Goal: Task Accomplishment & Management: Manage account settings

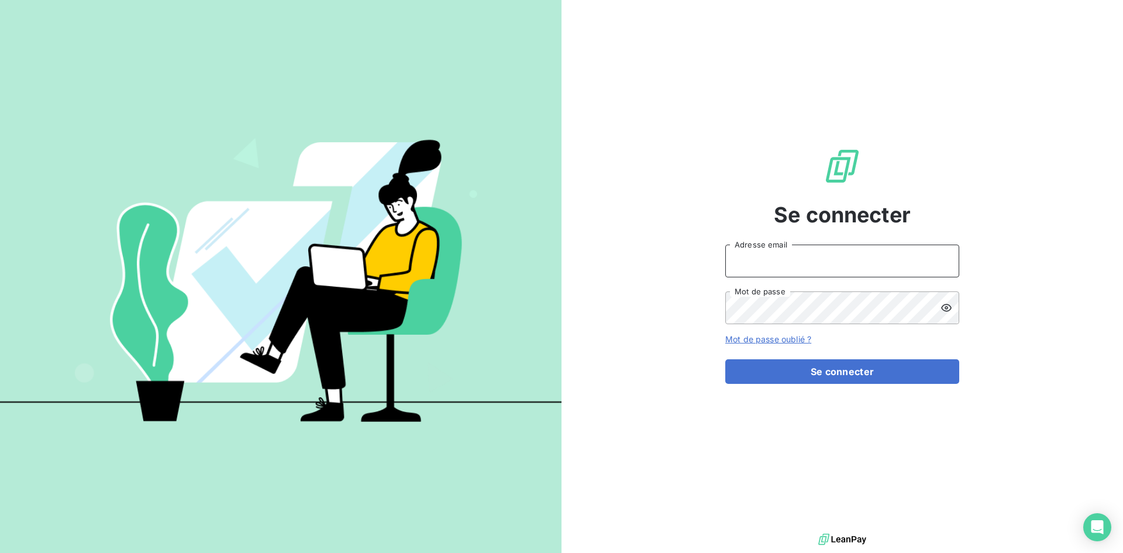
click at [836, 255] on input "Adresse email" at bounding box center [842, 260] width 234 height 33
type input "[EMAIL_ADDRESS][PERSON_NAME][DOMAIN_NAME]"
click at [725, 359] on button "Se connecter" at bounding box center [842, 371] width 234 height 25
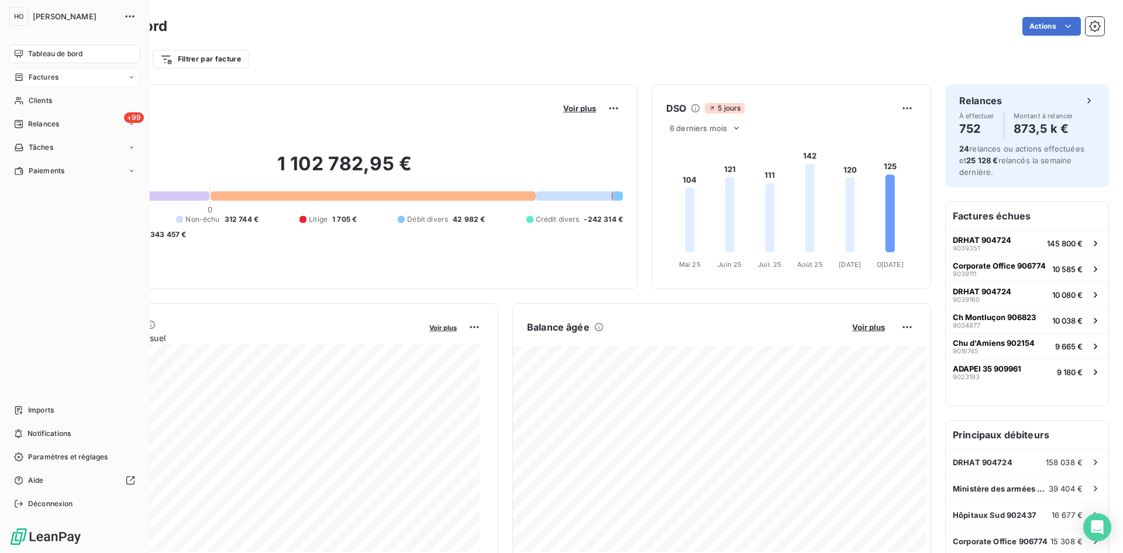
click at [53, 73] on span "Factures" at bounding box center [44, 77] width 30 height 11
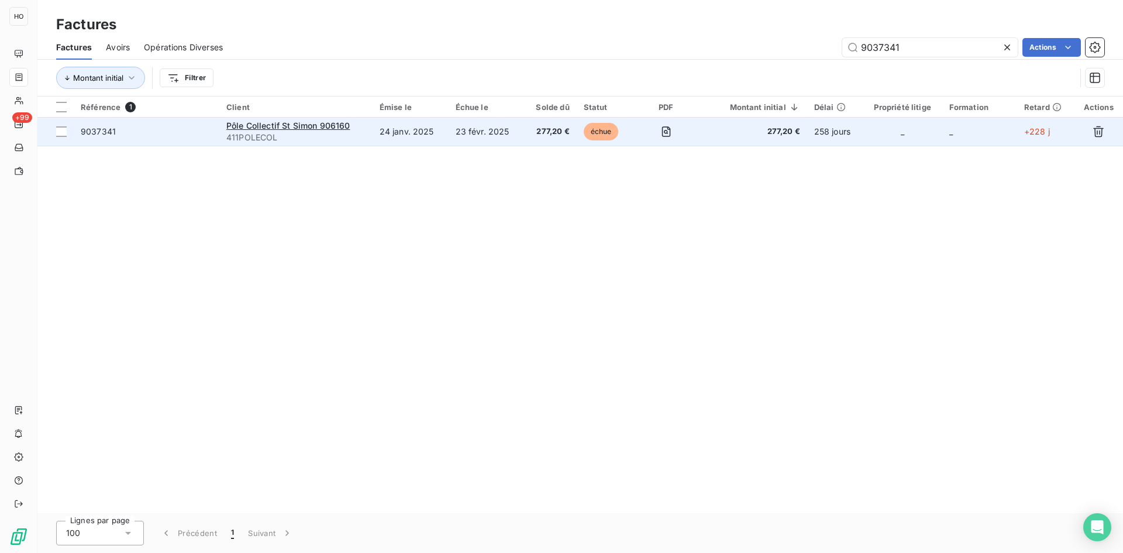
type input "9037341"
click at [475, 134] on td "23 févr. 2025" at bounding box center [486, 132] width 75 height 28
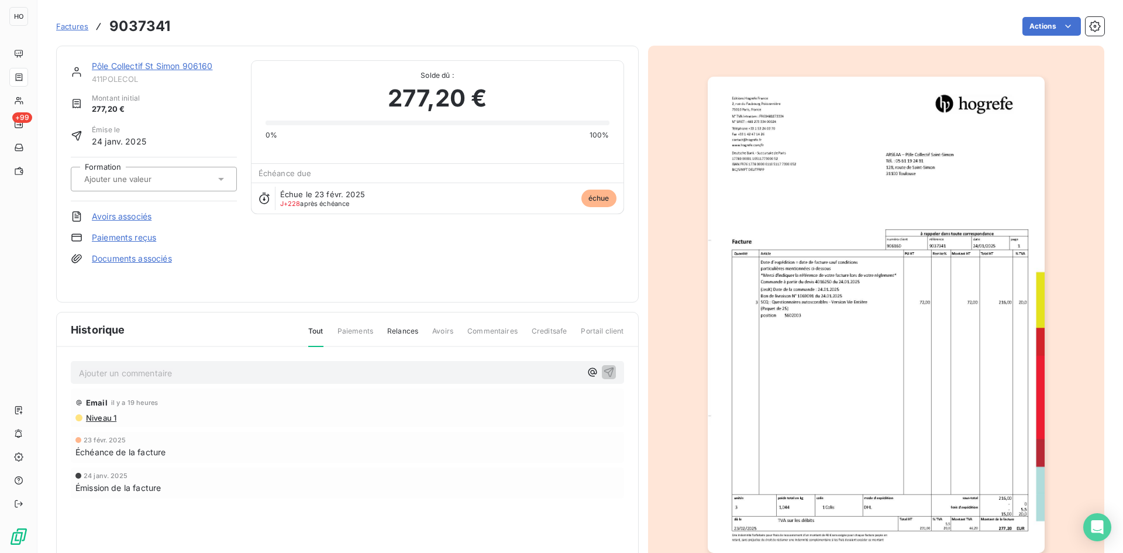
click at [174, 66] on link "Pôle Collectif St Simon 906160" at bounding box center [152, 66] width 121 height 10
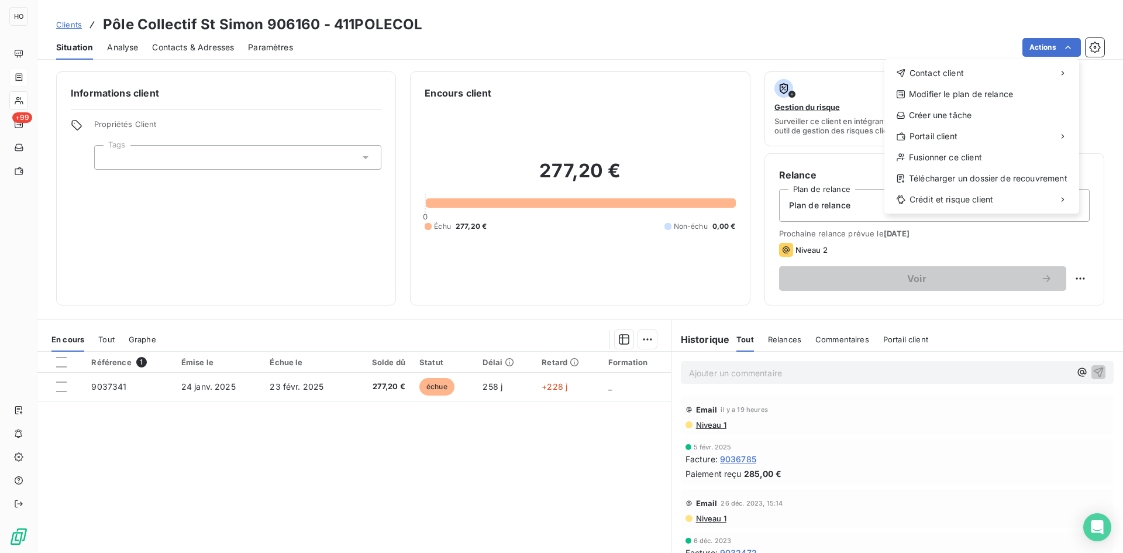
click at [206, 47] on html "HO +99 Clients Pôle Collectif St Simon 906160 - 411POLECOL Situation Analyse Co…" at bounding box center [561, 276] width 1123 height 553
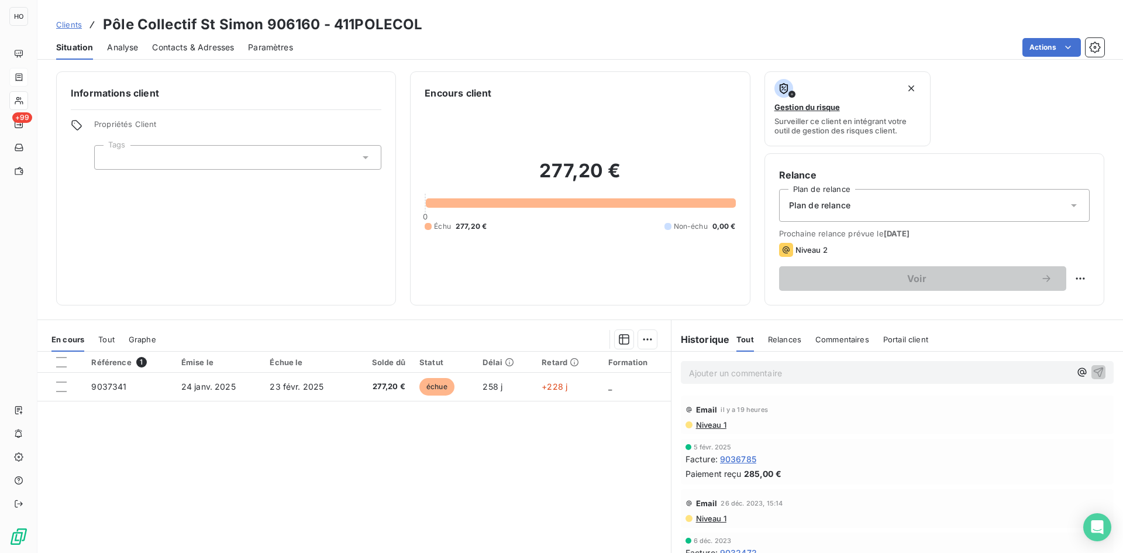
click at [211, 44] on span "Contacts & Adresses" at bounding box center [193, 48] width 82 height 12
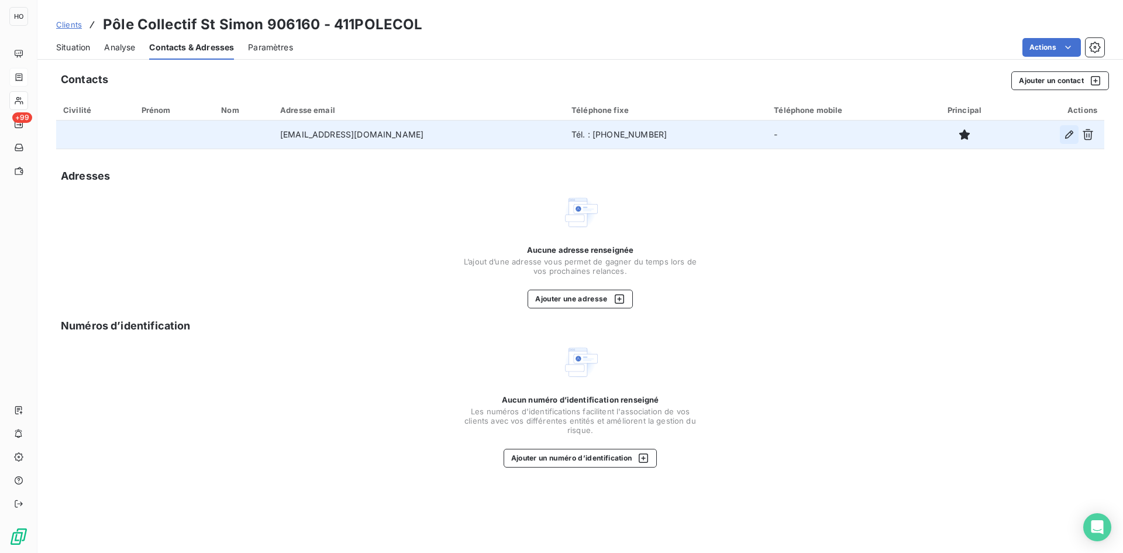
click at [1065, 140] on icon "button" at bounding box center [1069, 135] width 12 height 12
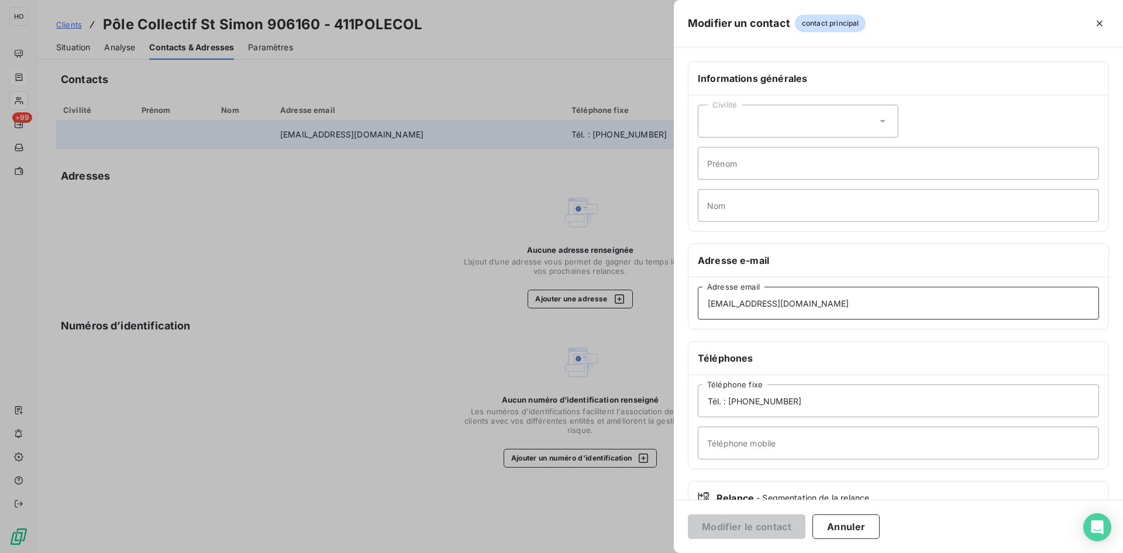
drag, startPoint x: 676, startPoint y: 318, endPoint x: 570, endPoint y: 321, distance: 106.5
click at [570, 552] on div "Modifier un contact contact principal Informations générales Civilité Prénom No…" at bounding box center [561, 553] width 1123 height 0
paste input "factures.pbc"
click at [852, 304] on input "[EMAIL_ADDRESS][DOMAIN_NAME]" at bounding box center [898, 303] width 401 height 33
click at [708, 304] on input "[EMAIL_ADDRESS][DOMAIN_NAME]" at bounding box center [898, 303] width 401 height 33
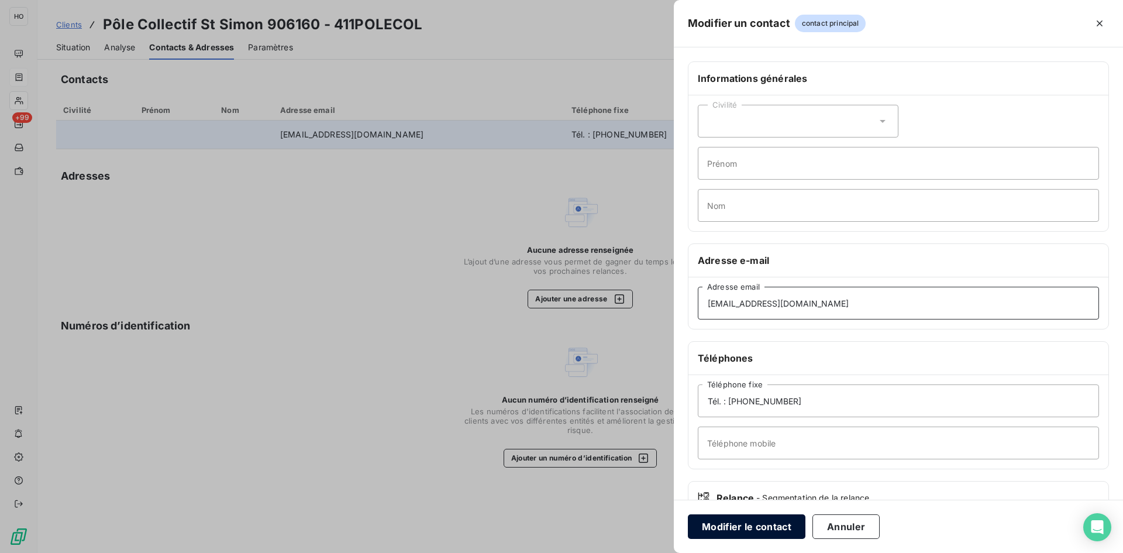
type input "[EMAIL_ADDRESS][DOMAIN_NAME]"
click at [746, 526] on button "Modifier le contact" at bounding box center [747, 526] width 118 height 25
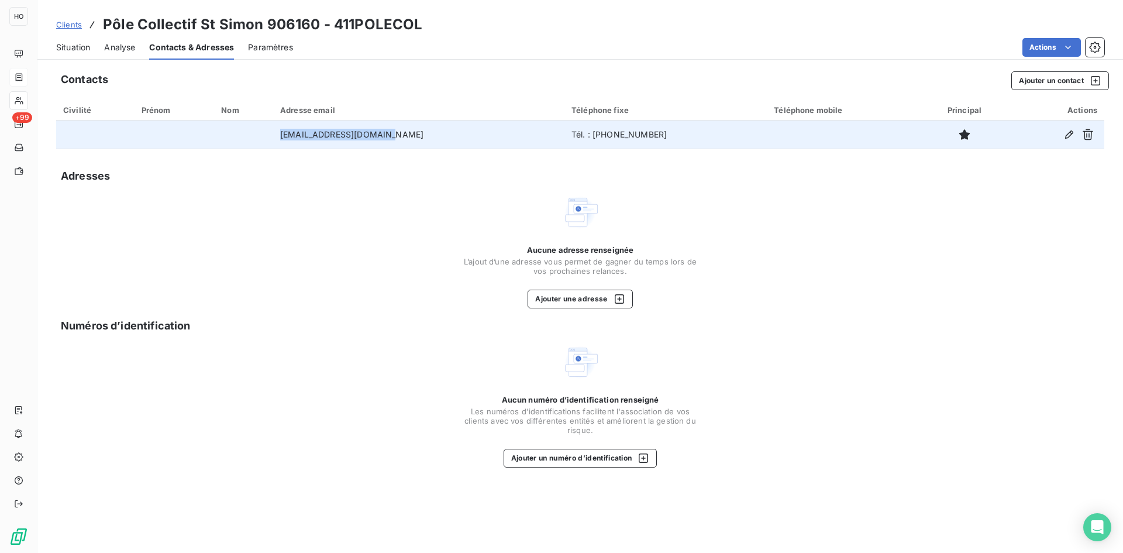
drag, startPoint x: 410, startPoint y: 133, endPoint x: 299, endPoint y: 137, distance: 110.6
click at [299, 137] on td "[EMAIL_ADDRESS][DOMAIN_NAME]" at bounding box center [418, 134] width 291 height 28
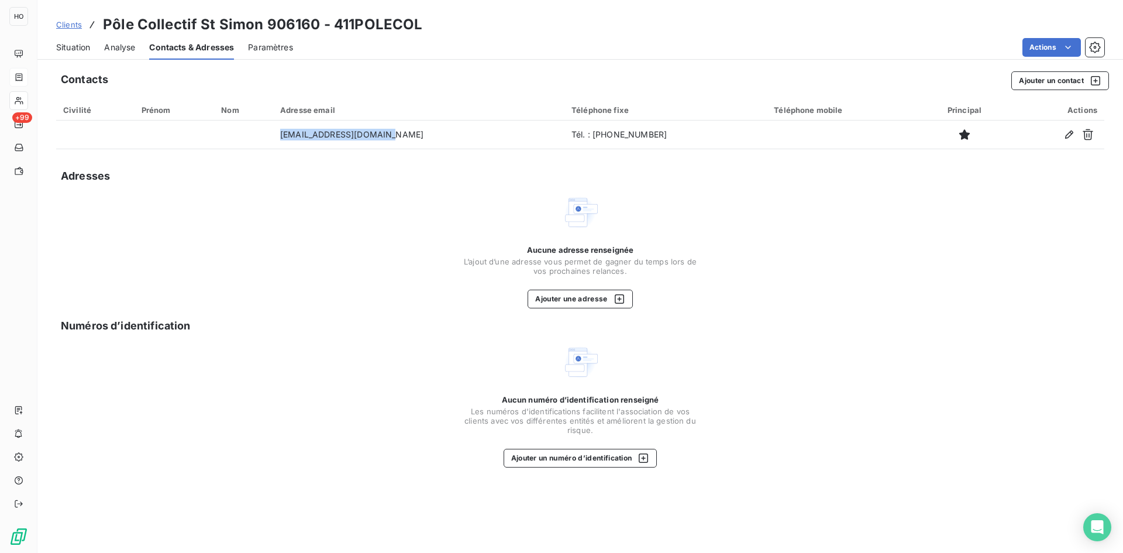
copy td "[EMAIL_ADDRESS][DOMAIN_NAME]"
